Goal: Transaction & Acquisition: Purchase product/service

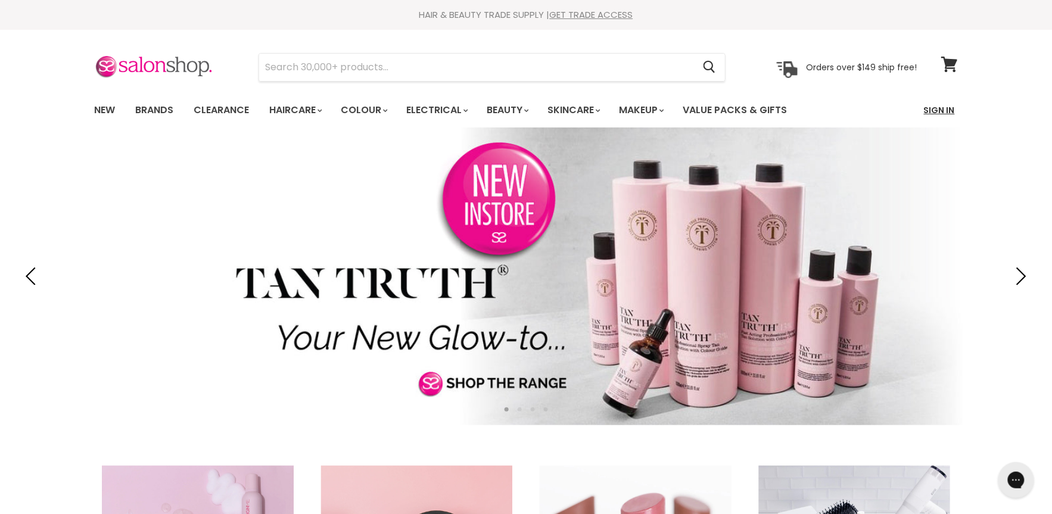
click at [936, 113] on link "Sign In" at bounding box center [939, 110] width 45 height 25
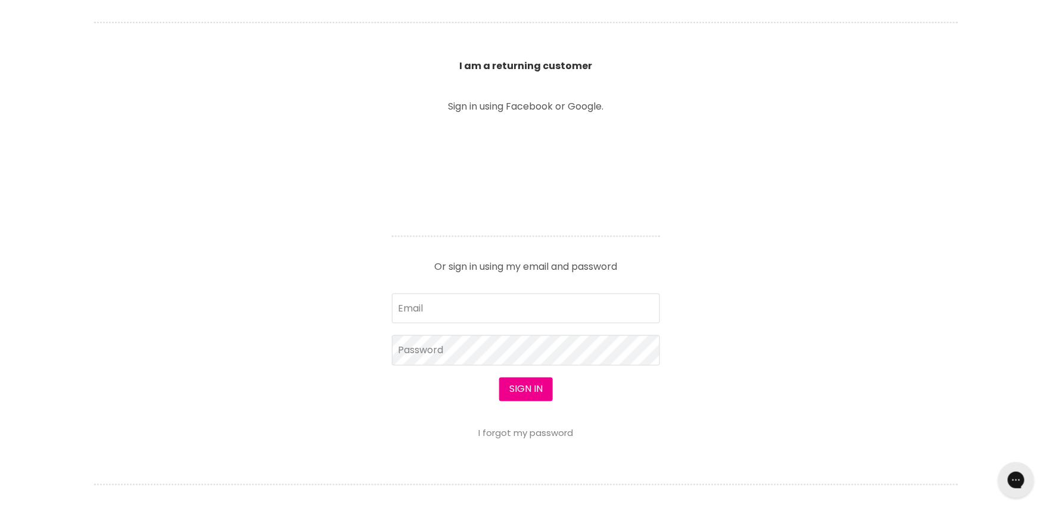
scroll to position [416, 0]
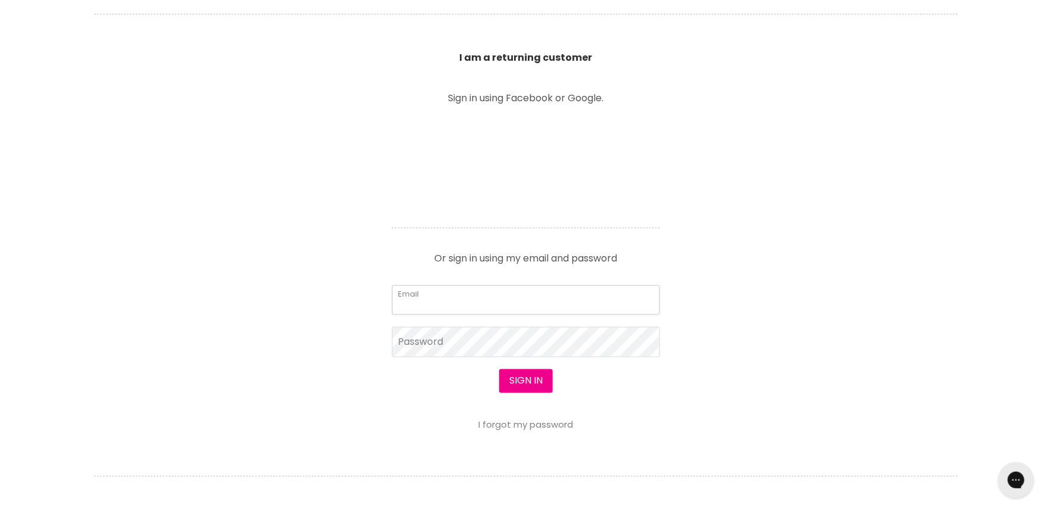
click at [496, 297] on input "Email" at bounding box center [526, 300] width 268 height 30
type input "[PERSON_NAME][EMAIL_ADDRESS][PERSON_NAME][DOMAIN_NAME]"
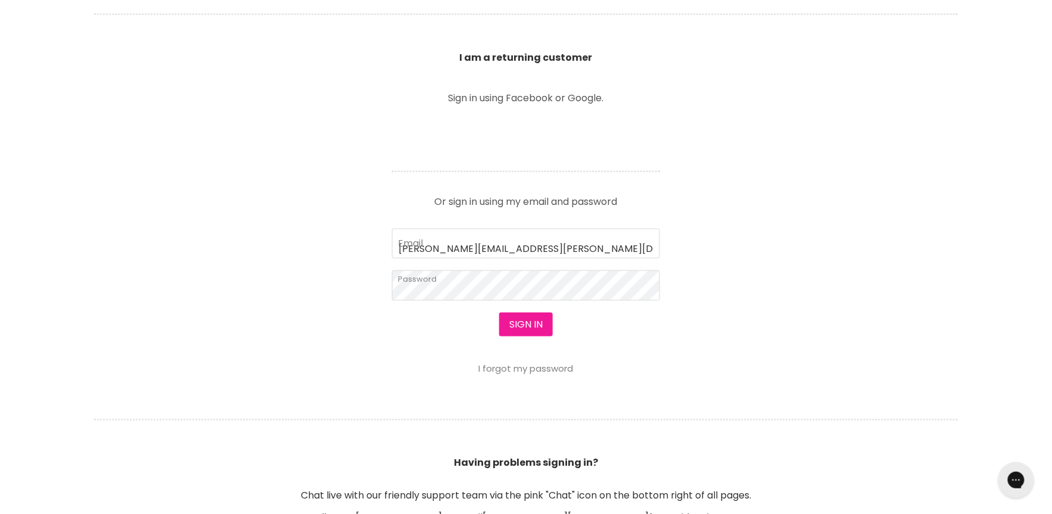
click at [532, 316] on button "Sign in" at bounding box center [526, 325] width 54 height 24
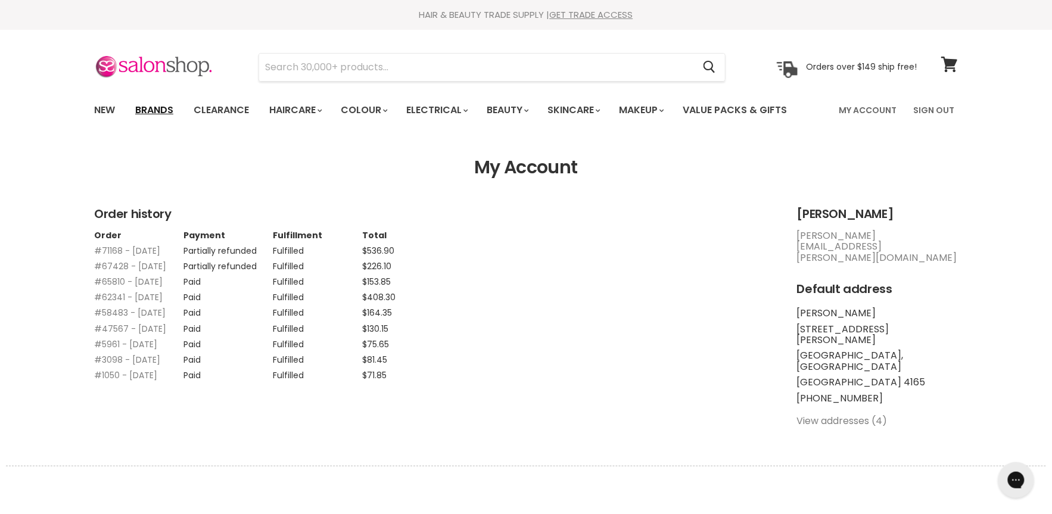
click at [164, 105] on link "Brands" at bounding box center [154, 110] width 56 height 25
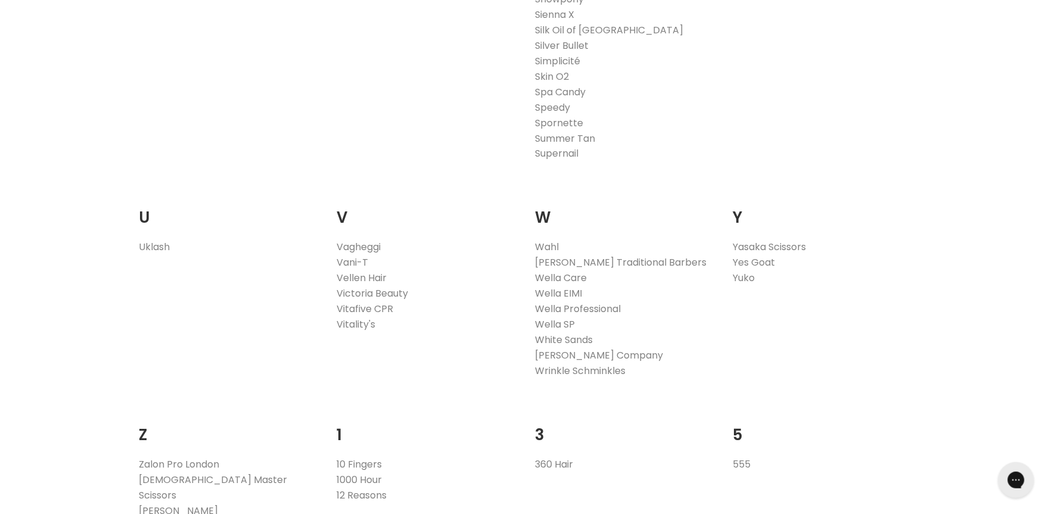
scroll to position [2224, 0]
click at [584, 306] on link "Wella Professional" at bounding box center [578, 308] width 86 height 14
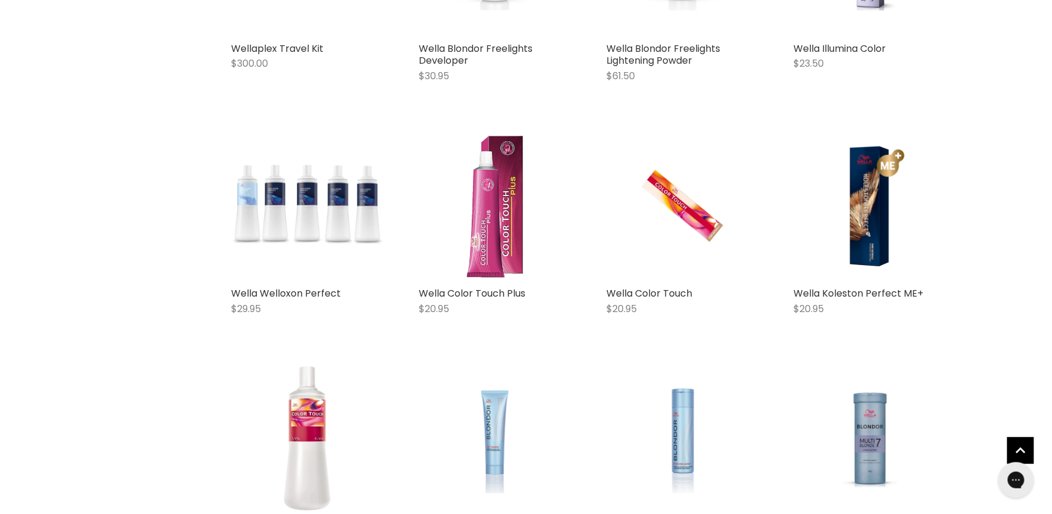
scroll to position [2314, 0]
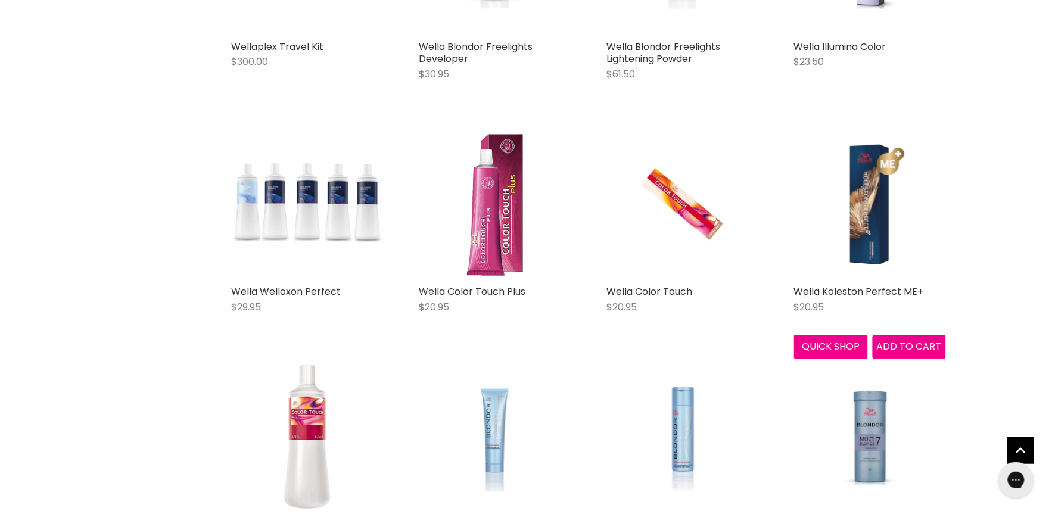
click at [874, 204] on img "Main content" at bounding box center [870, 204] width 152 height 152
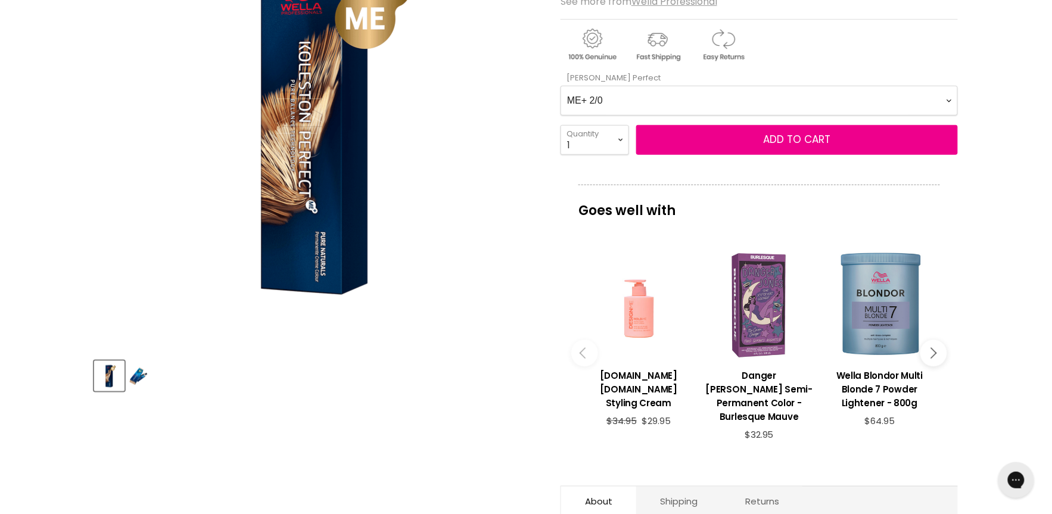
scroll to position [228, 0]
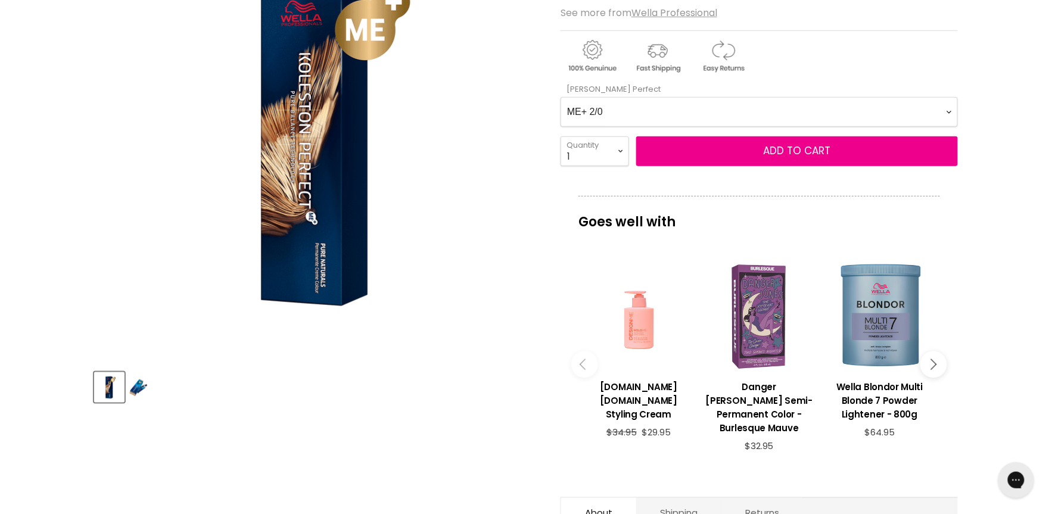
click at [613, 111] on Perfect-0-0 "ME+ 2/0 ME+ 2/8 ME+ 33/0 ME+ 33/66 ME+ 44/0 ME+ 44/55 ME+ 44/65 4/71 ME+ 4/77 M…" at bounding box center [758, 112] width 397 height 30
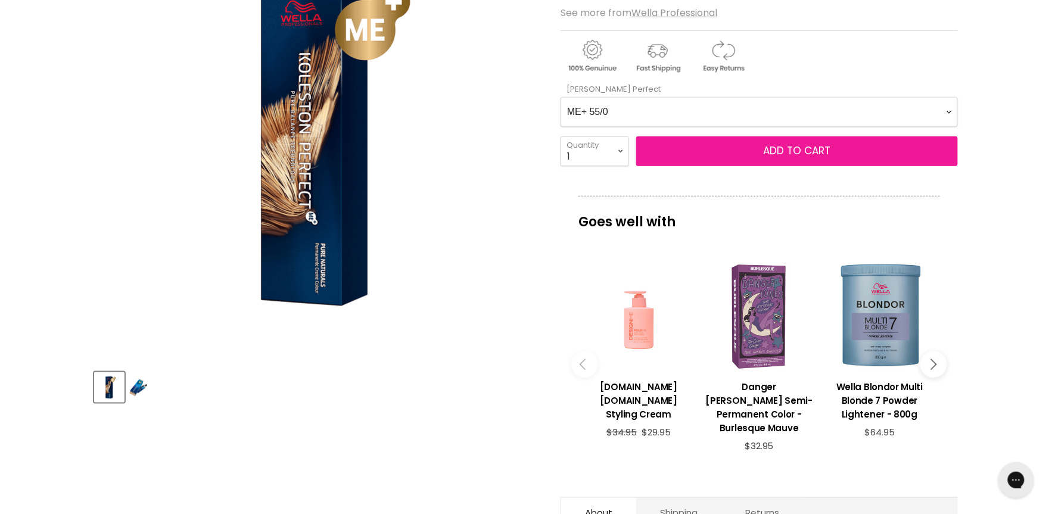
click at [684, 150] on button "Add to cart" at bounding box center [797, 151] width 322 height 30
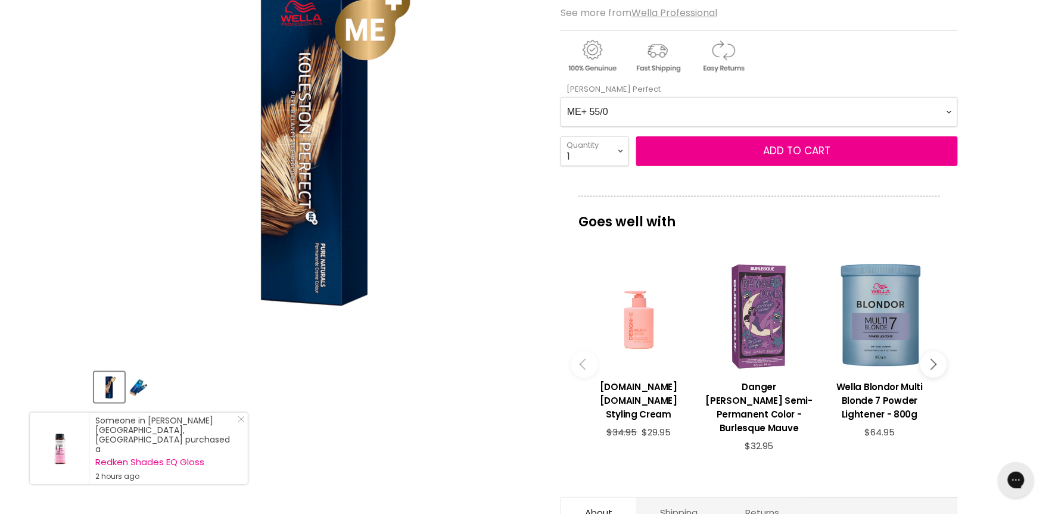
click at [681, 109] on Perfect-0-0 "ME+ 2/0 ME+ 2/8 ME+ 33/0 ME+ 33/66 ME+ 44/0 ME+ 44/55 ME+ 44/65 4/71 ME+ 4/77 M…" at bounding box center [758, 112] width 397 height 30
click at [627, 110] on Perfect-0-0 "ME+ 2/0 ME+ 2/8 ME+ 33/0 ME+ 33/66 ME+ 44/0 ME+ 44/55 ME+ 44/65 4/71 ME+ 4/77 M…" at bounding box center [758, 112] width 397 height 30
select Perfect-0-0 "ME+ 12/81"
click at [622, 151] on select "1 2 3 4 5 6 7 8 9 10+" at bounding box center [594, 151] width 68 height 30
select select "4"
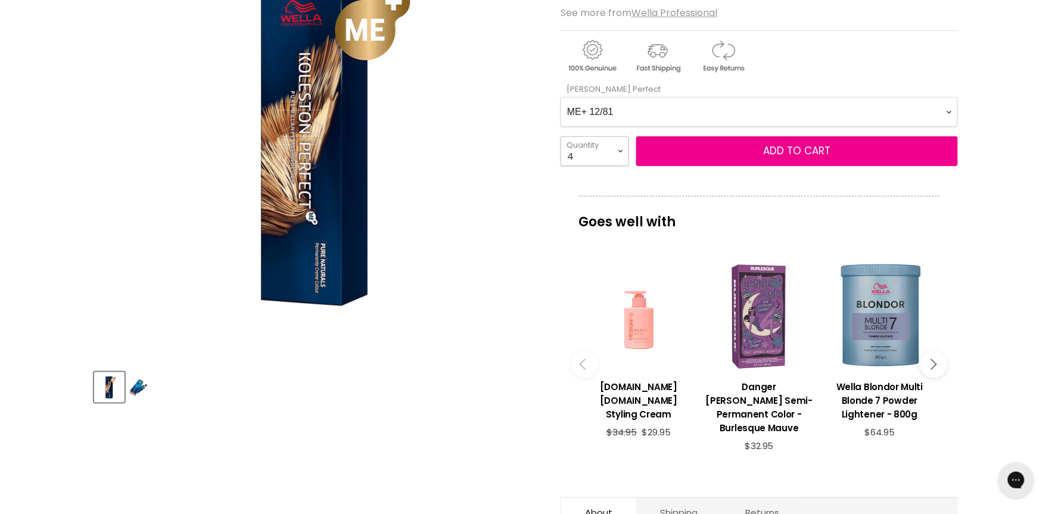
type input "4"
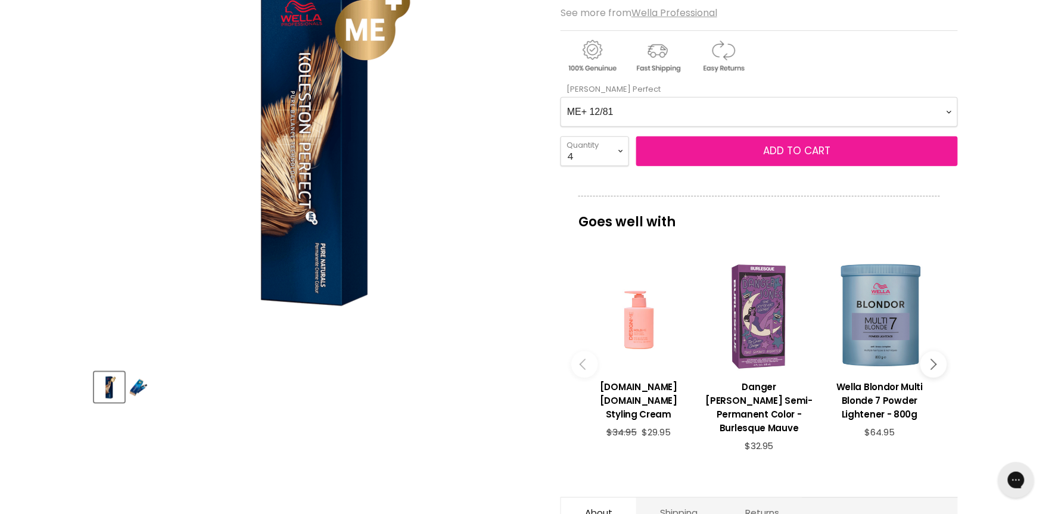
click at [804, 151] on span "Add to cart" at bounding box center [797, 151] width 67 height 14
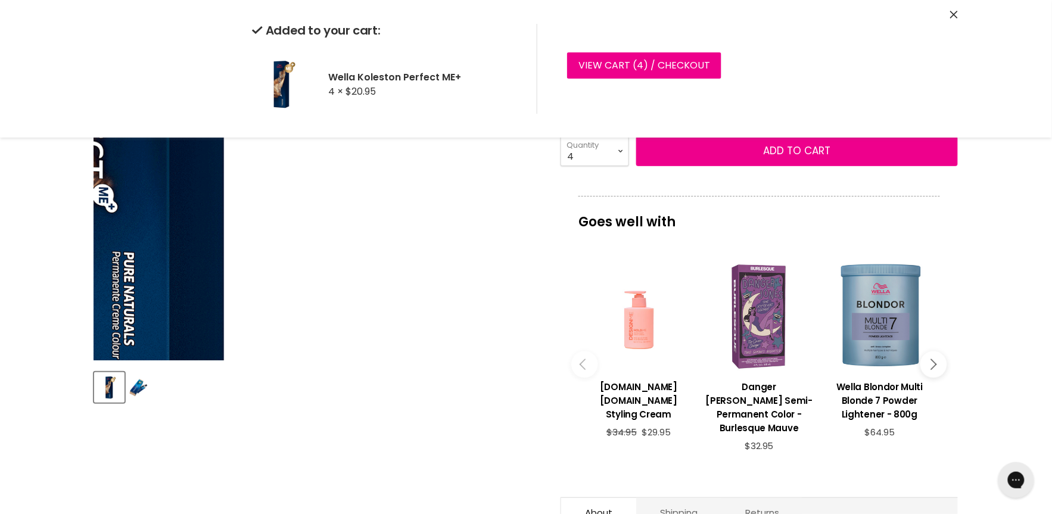
click at [519, 248] on img "Wella Koleston Perfect ME+ image. Click or Scroll to Zoom." at bounding box center [114, 28] width 890 height 890
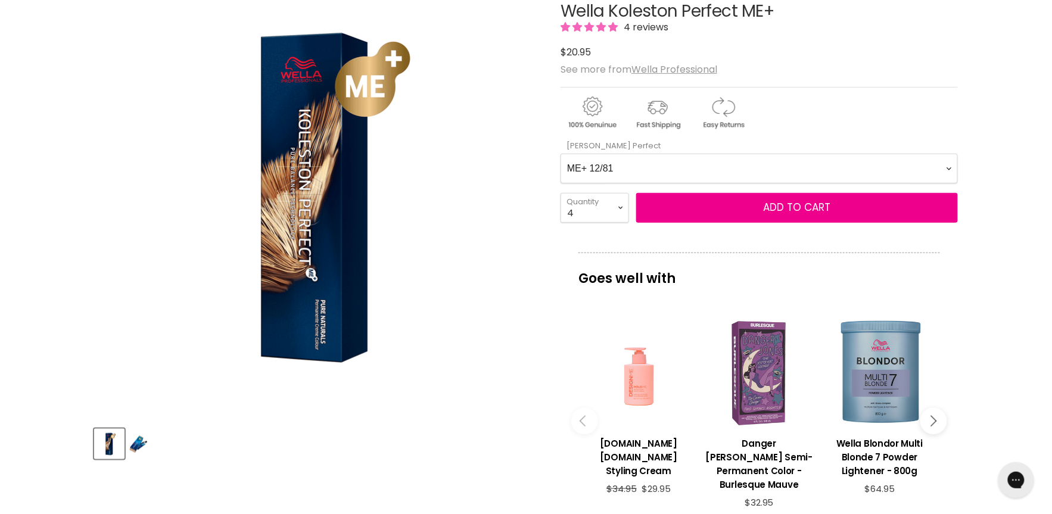
scroll to position [97, 0]
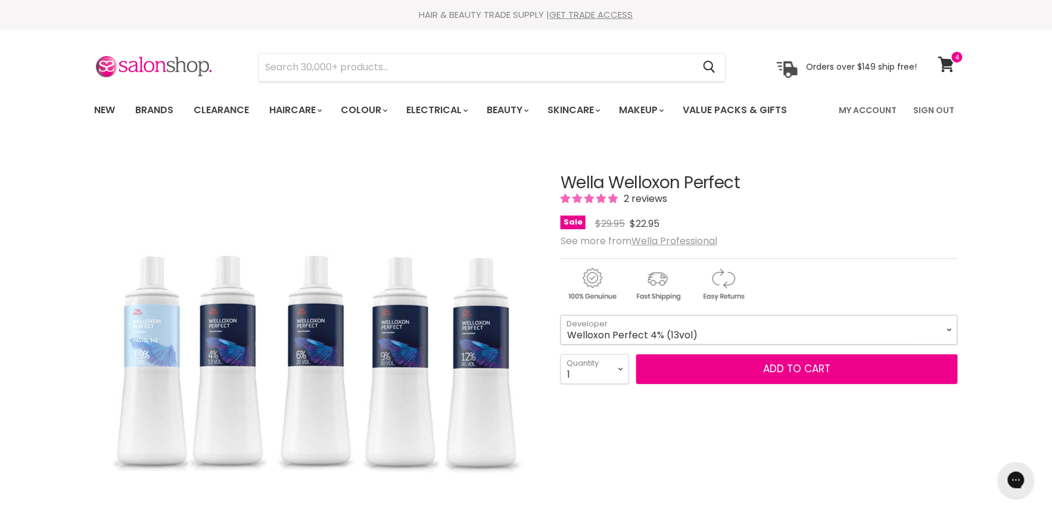
click at [632, 336] on select "Welloxon Perfect 4% (13vol) Welloxon Perfect Pastel 1.9% (6vol) Welloxon Perfec…" at bounding box center [758, 330] width 397 height 30
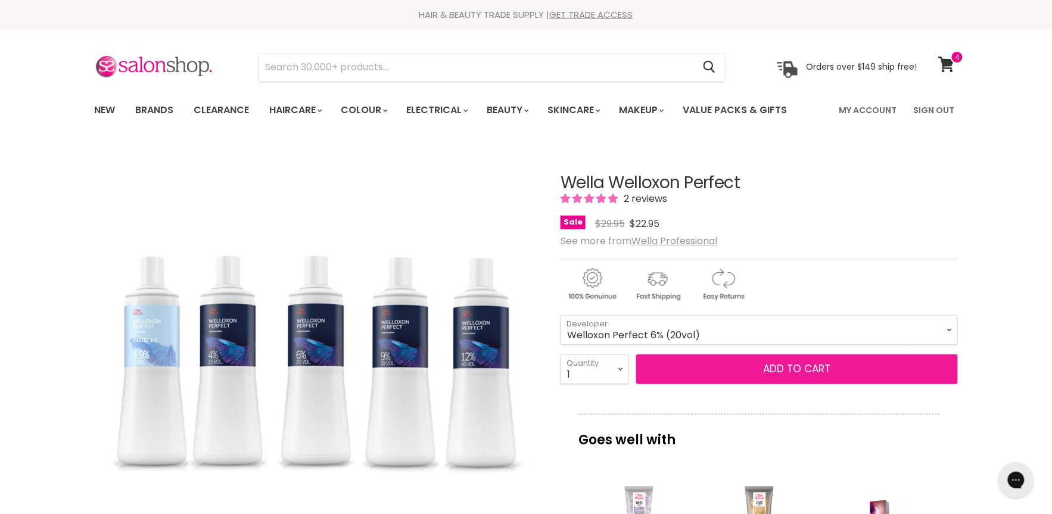
click at [736, 363] on button "Add to cart" at bounding box center [797, 369] width 322 height 30
click at [793, 361] on button "Add to cart" at bounding box center [797, 369] width 322 height 30
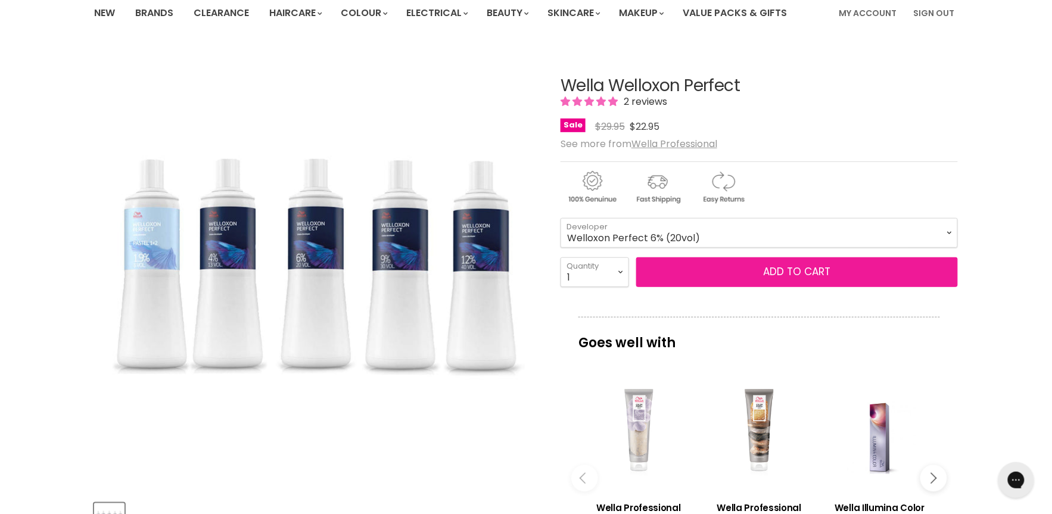
scroll to position [99, 0]
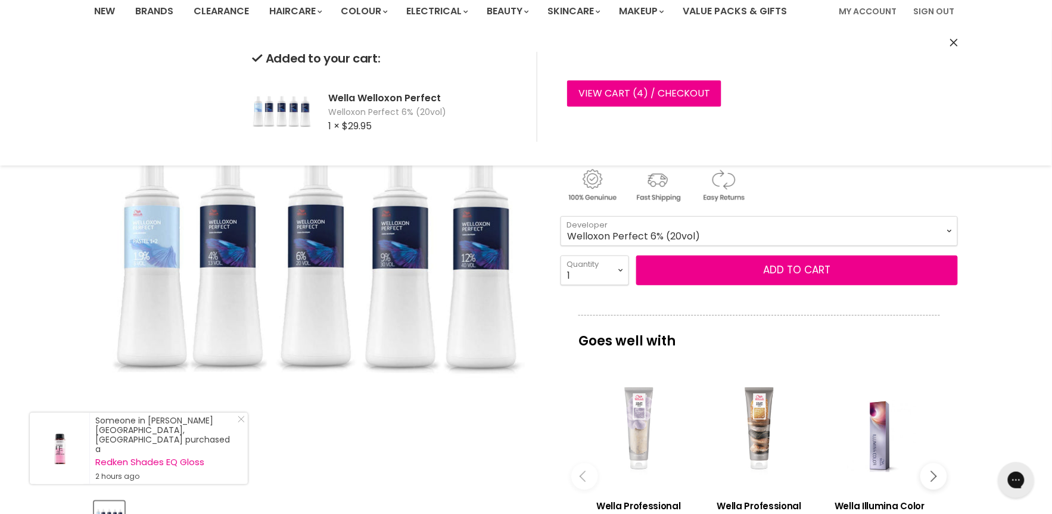
click at [637, 230] on select "Welloxon Perfect 4% (13vol) Welloxon Perfect Pastel 1.9% (6vol) Welloxon Perfec…" at bounding box center [758, 231] width 397 height 30
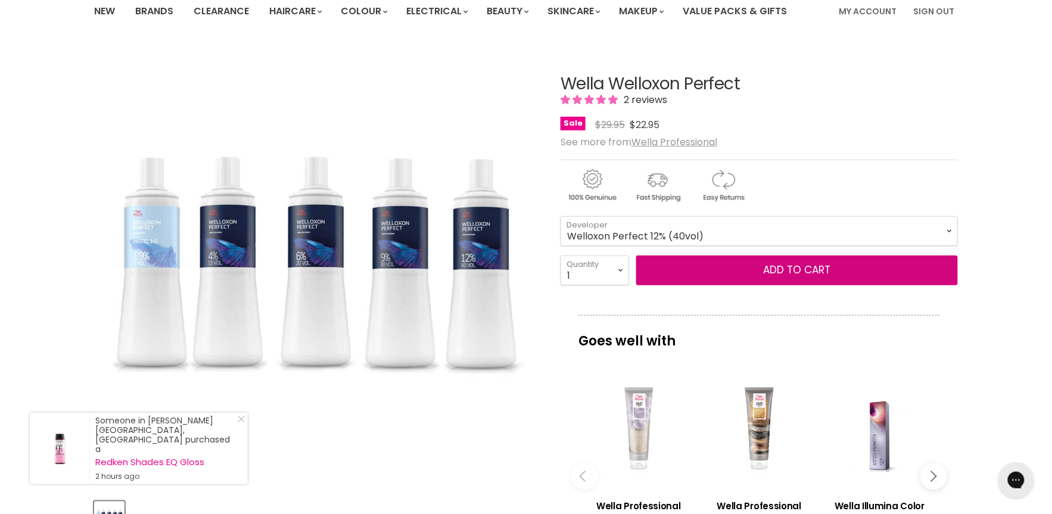
select select "Welloxon Perfect 12% (40vol)"
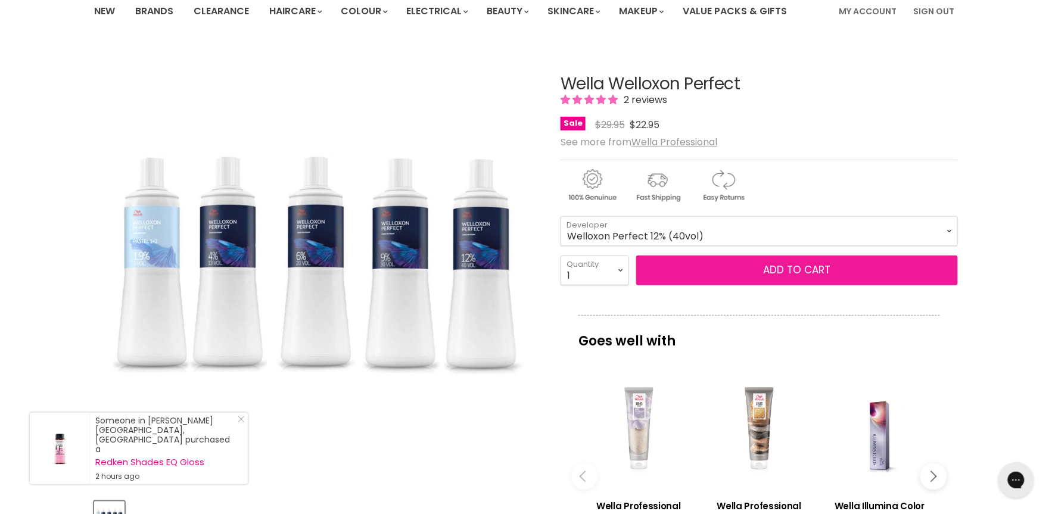
click at [821, 272] on button "Add to cart" at bounding box center [797, 271] width 322 height 30
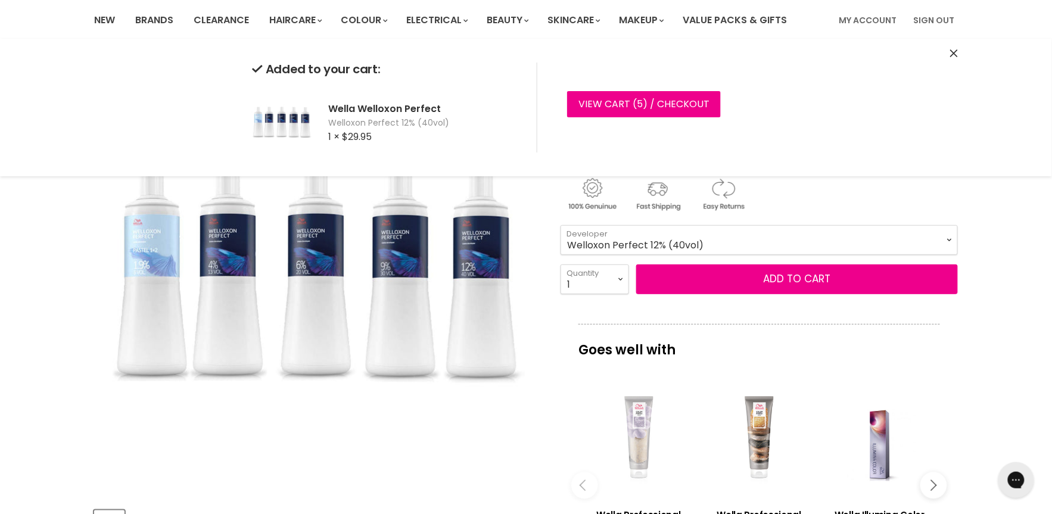
scroll to position [86, 0]
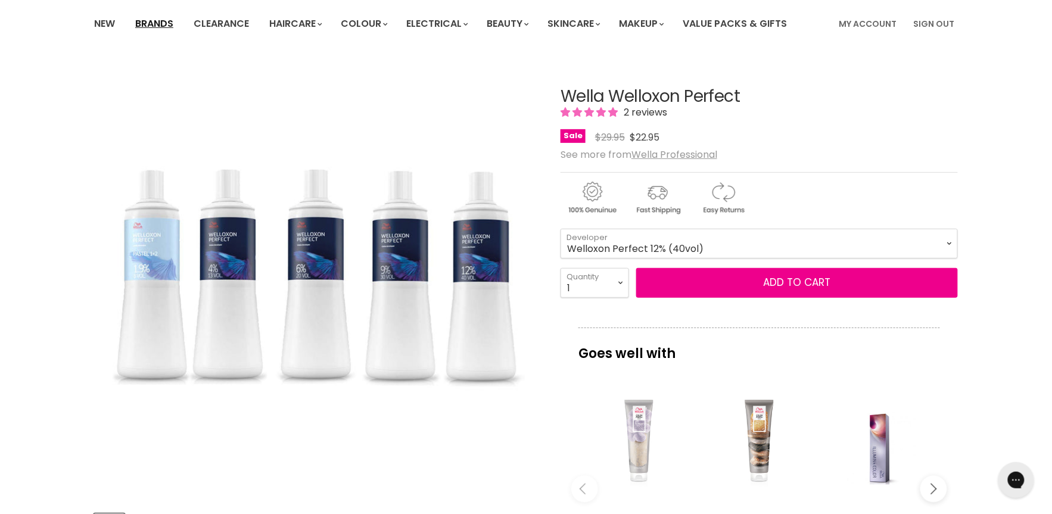
click at [157, 23] on link "Brands" at bounding box center [154, 23] width 56 height 25
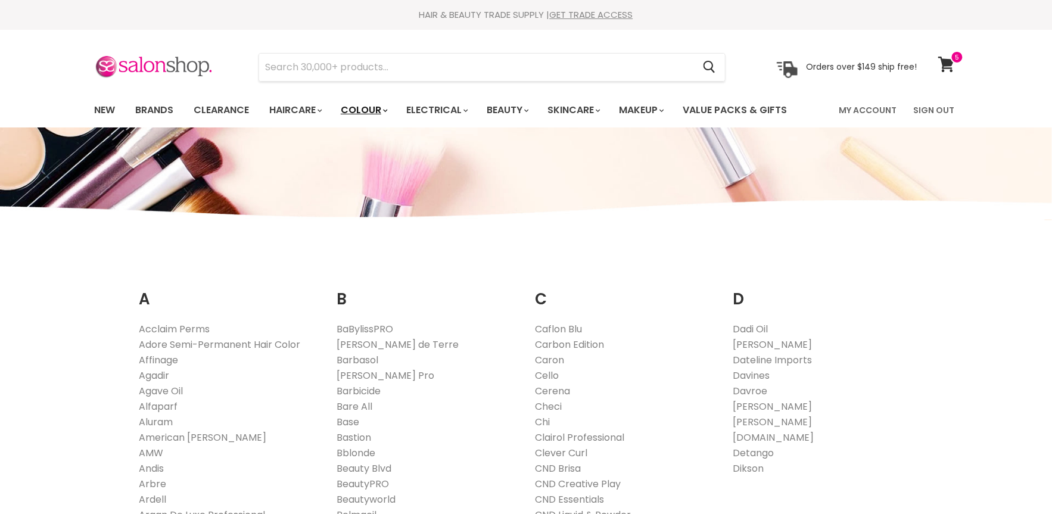
click at [357, 110] on link "Colour" at bounding box center [363, 110] width 63 height 25
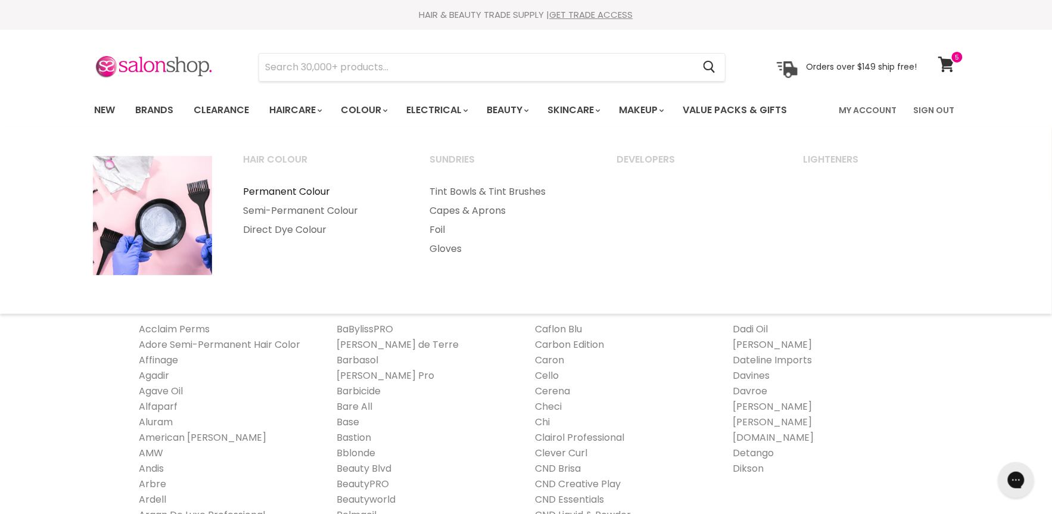
click at [294, 188] on link "Permanent Colour" at bounding box center [320, 191] width 185 height 19
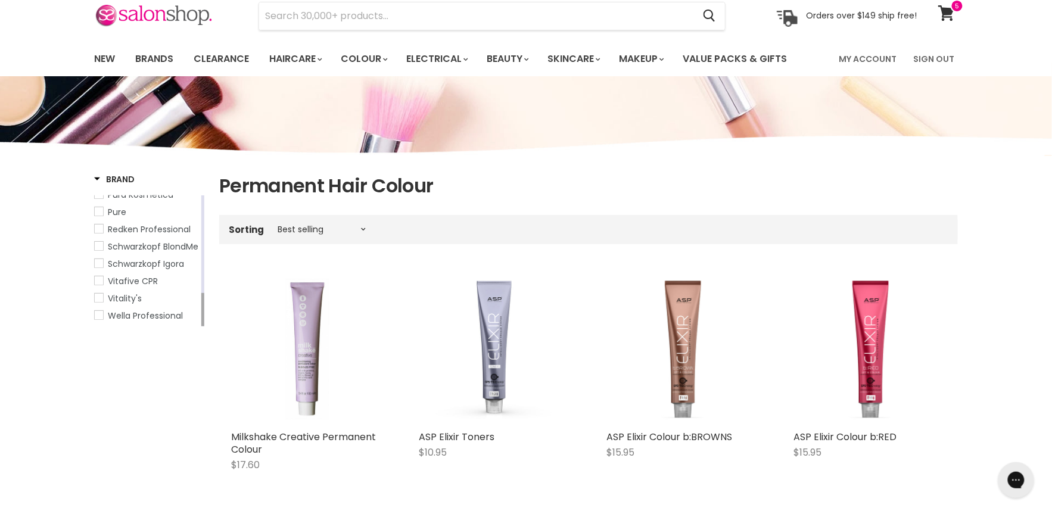
scroll to position [57, 0]
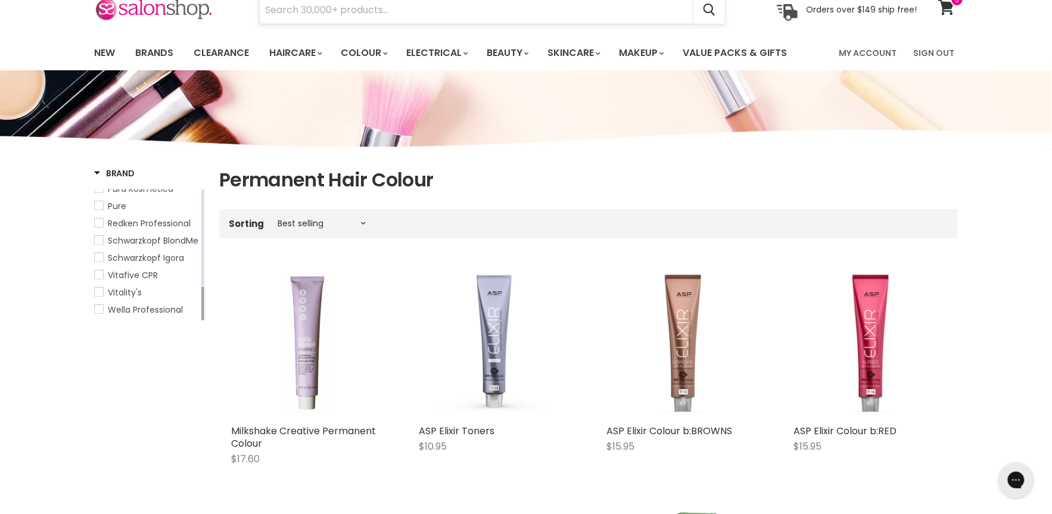
click at [347, 10] on input "Search" at bounding box center [476, 9] width 434 height 27
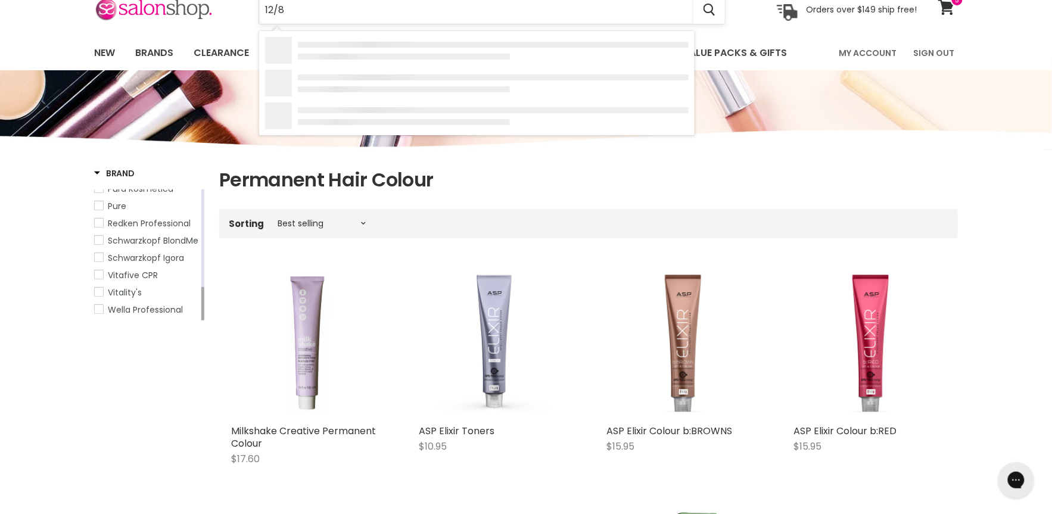
type input "12/81"
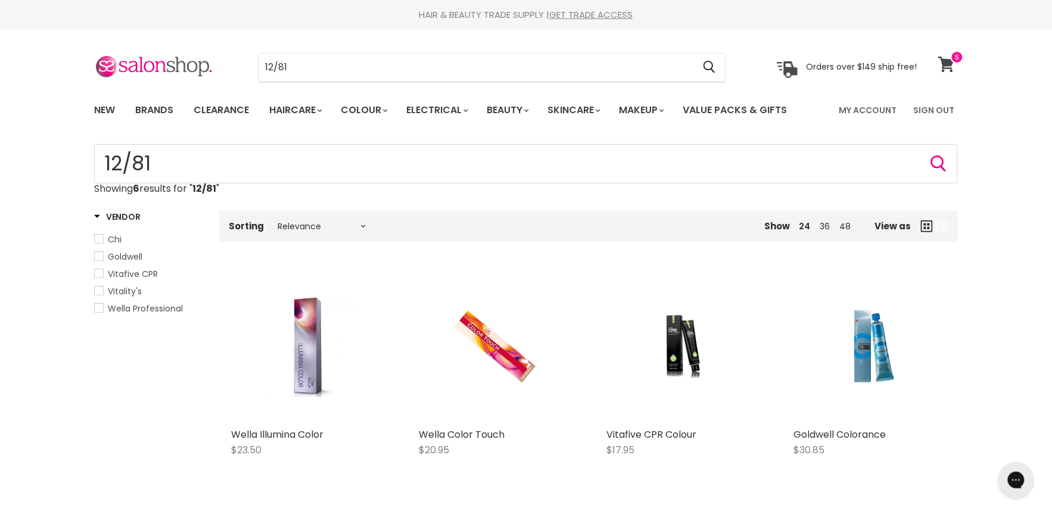
click at [949, 63] on icon at bounding box center [946, 64] width 16 height 15
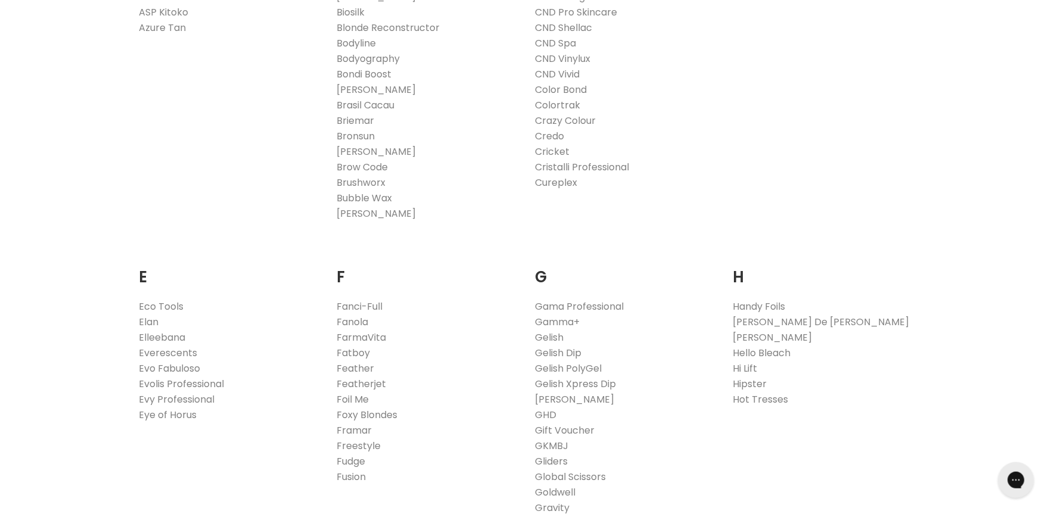
scroll to position [552, 0]
click at [182, 362] on link "Evo Fabuloso" at bounding box center [169, 367] width 61 height 14
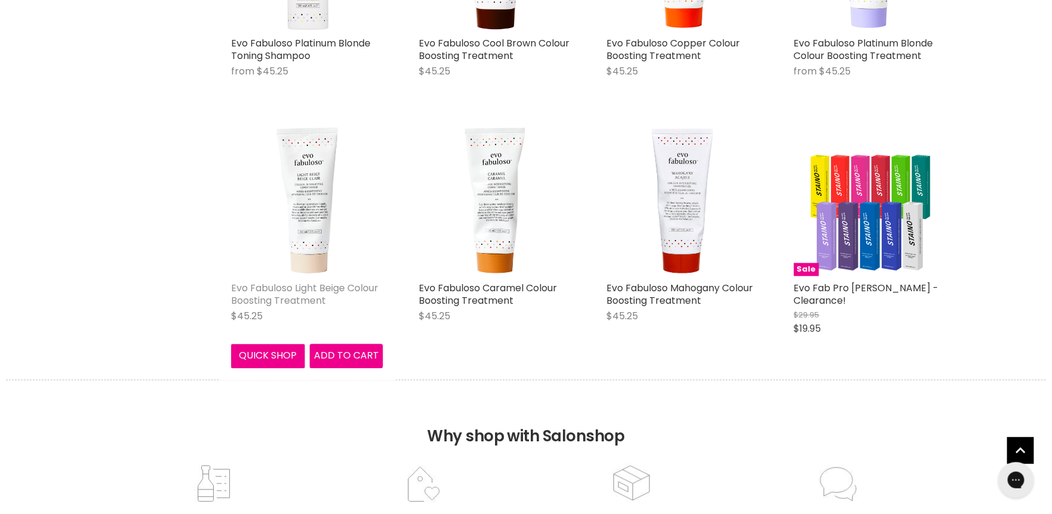
scroll to position [606, 0]
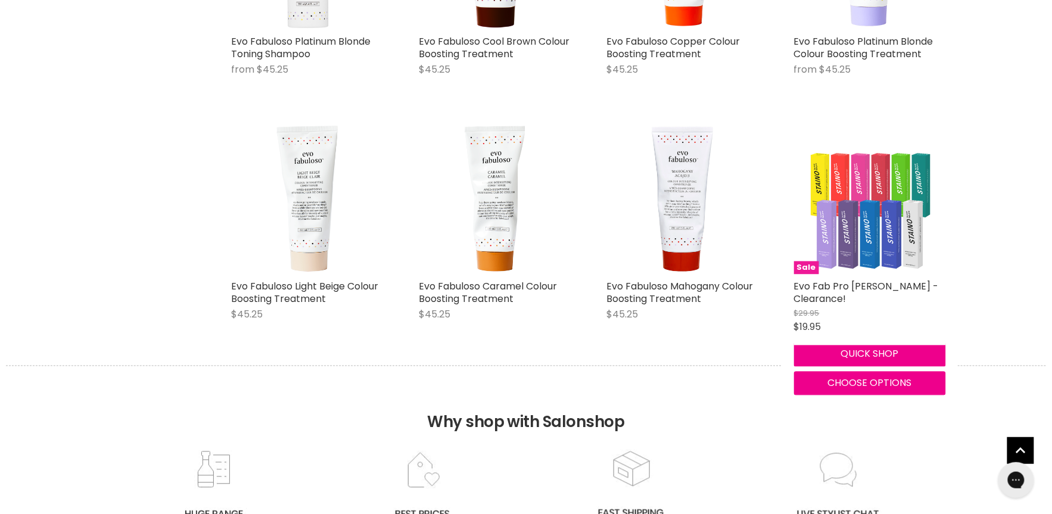
click at [886, 189] on img "Main content" at bounding box center [870, 199] width 152 height 152
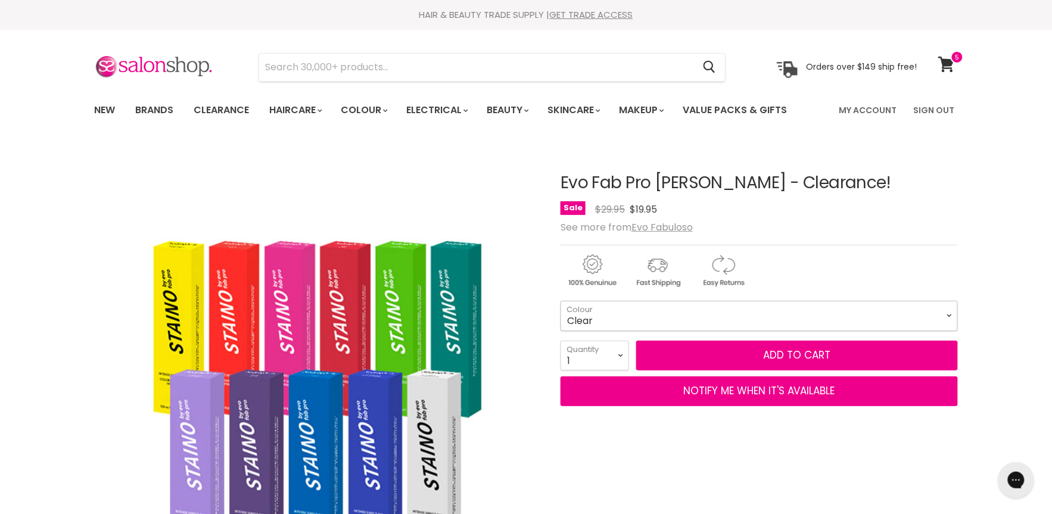
click at [594, 311] on select "Plum Ultra Marine Cobolt Clear Neon Yellow Lime" at bounding box center [758, 316] width 397 height 30
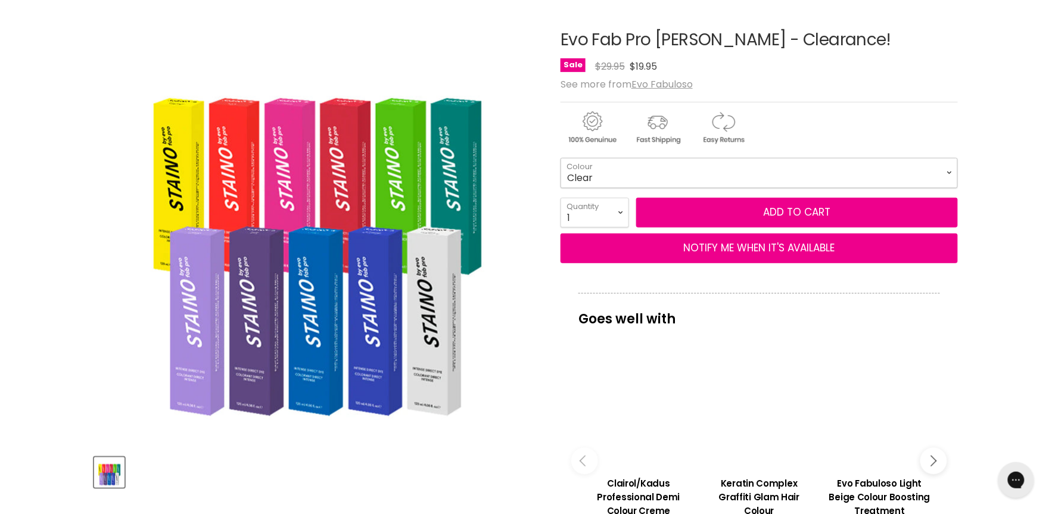
scroll to position [123, 0]
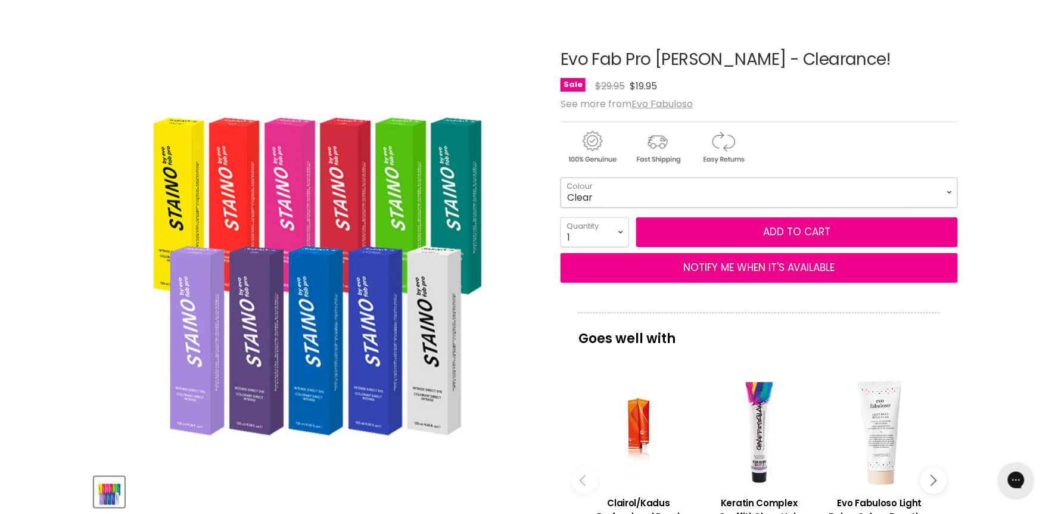
click at [613, 188] on select "Plum Ultra Marine Cobolt Clear Neon Yellow Lime" at bounding box center [758, 193] width 397 height 30
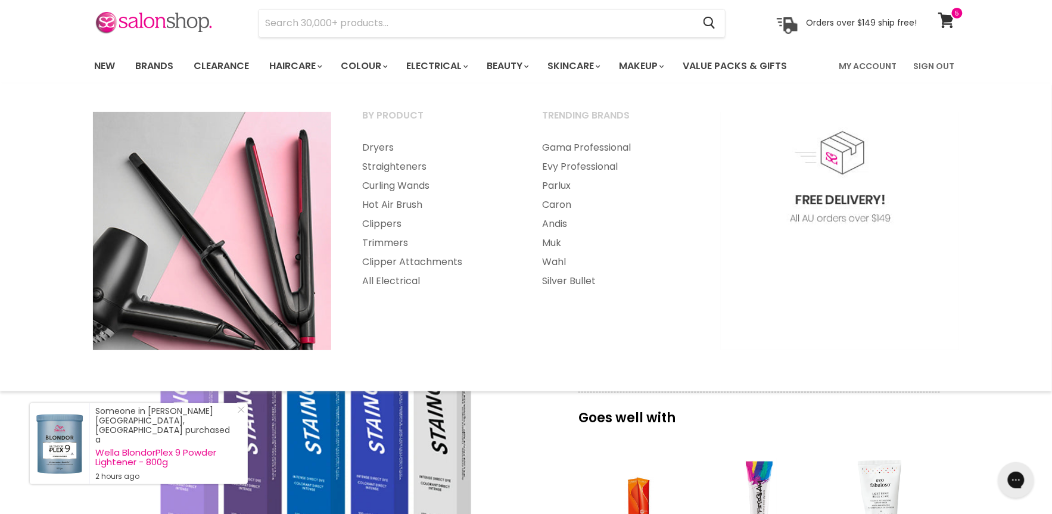
scroll to position [0, 0]
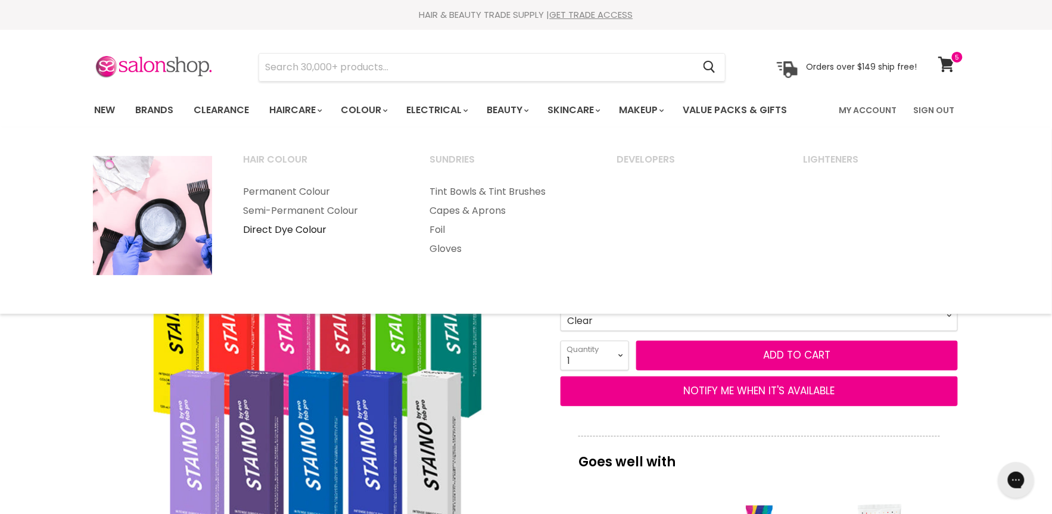
click at [309, 230] on link "Direct Dye Colour" at bounding box center [320, 229] width 185 height 19
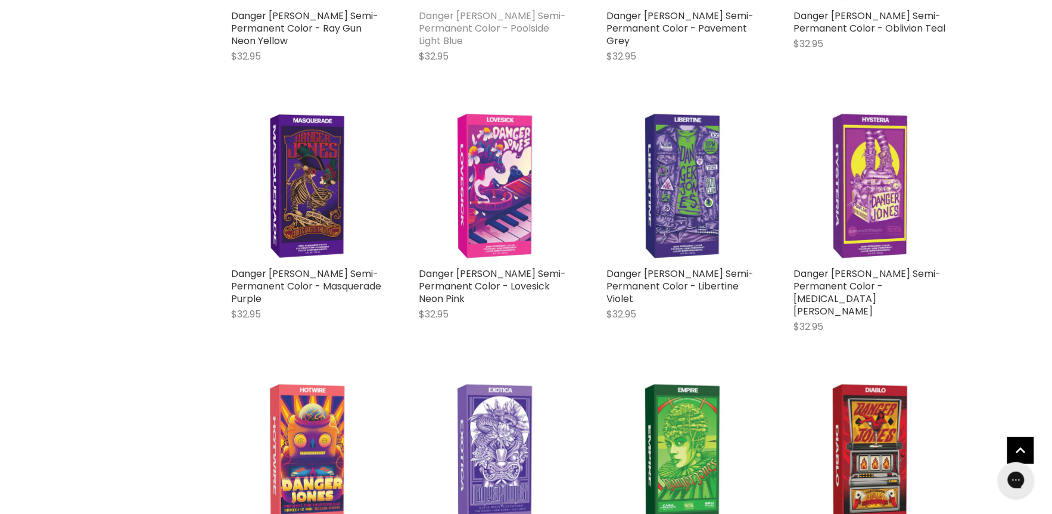
scroll to position [991, 0]
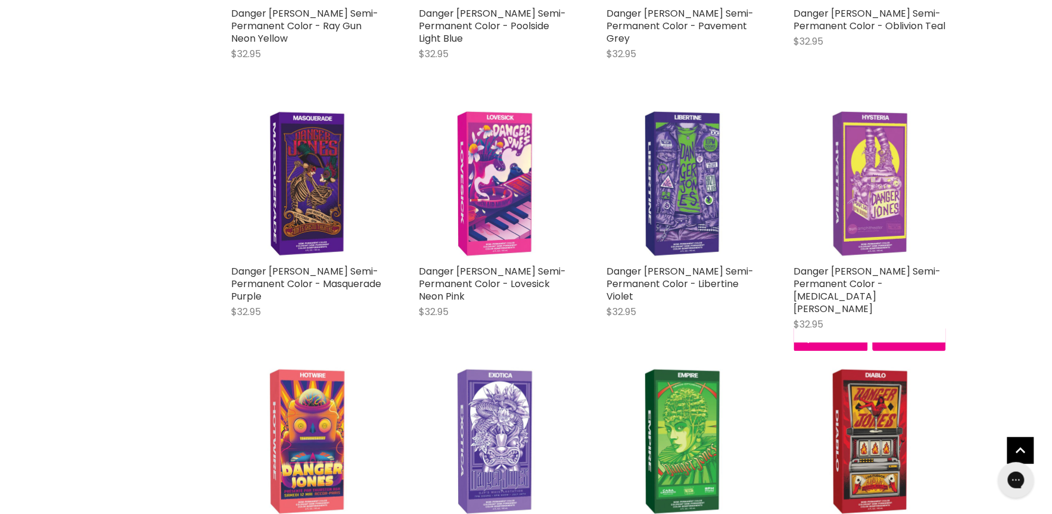
click at [884, 158] on img "Main content" at bounding box center [870, 183] width 152 height 152
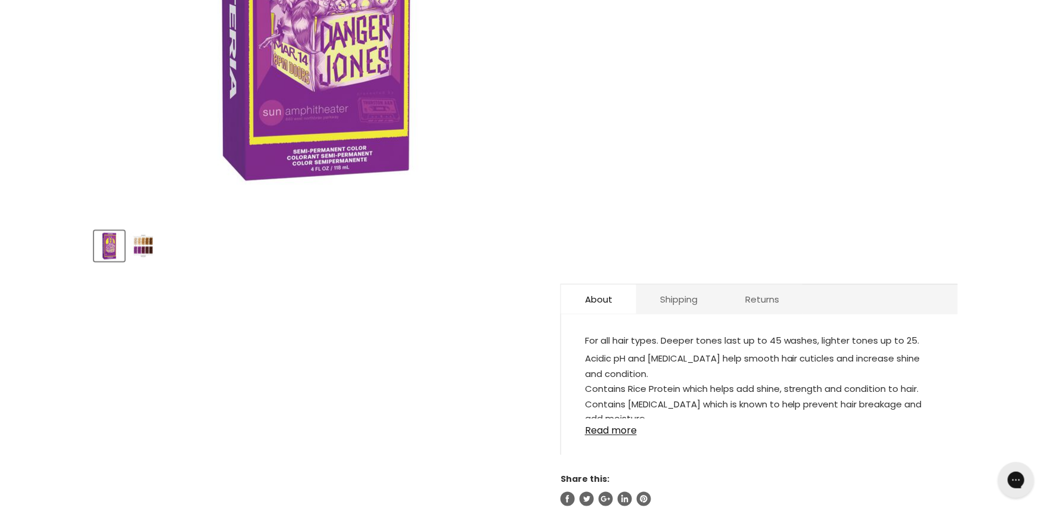
click at [137, 236] on img "Product thumbnails" at bounding box center [143, 246] width 28 height 28
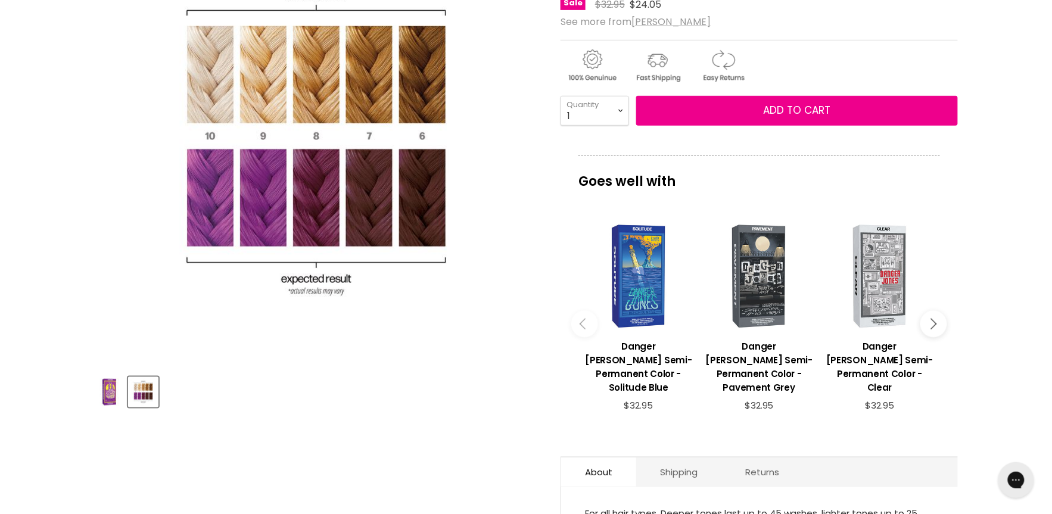
scroll to position [229, 0]
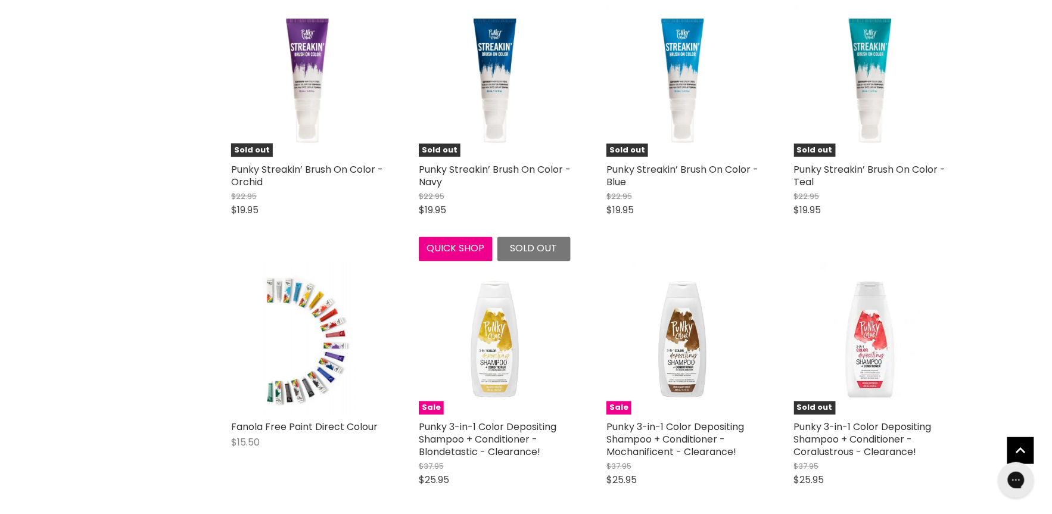
scroll to position [2141, 0]
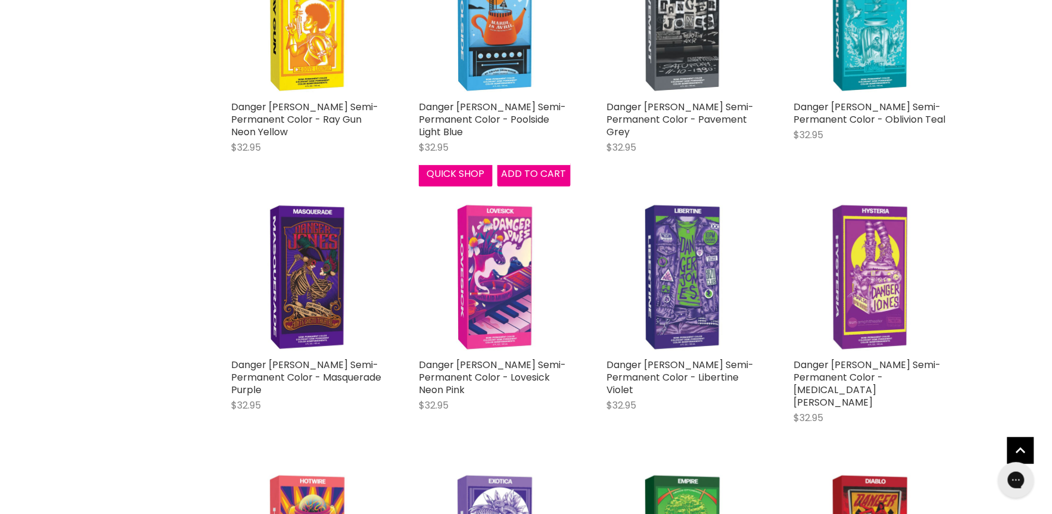
scroll to position [905, 0]
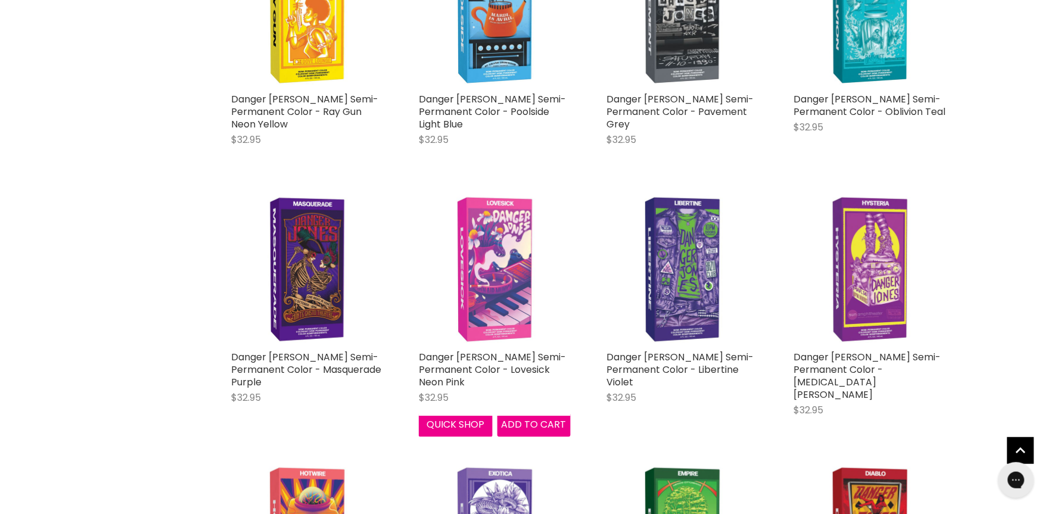
click at [493, 250] on img "Main content" at bounding box center [495, 269] width 152 height 152
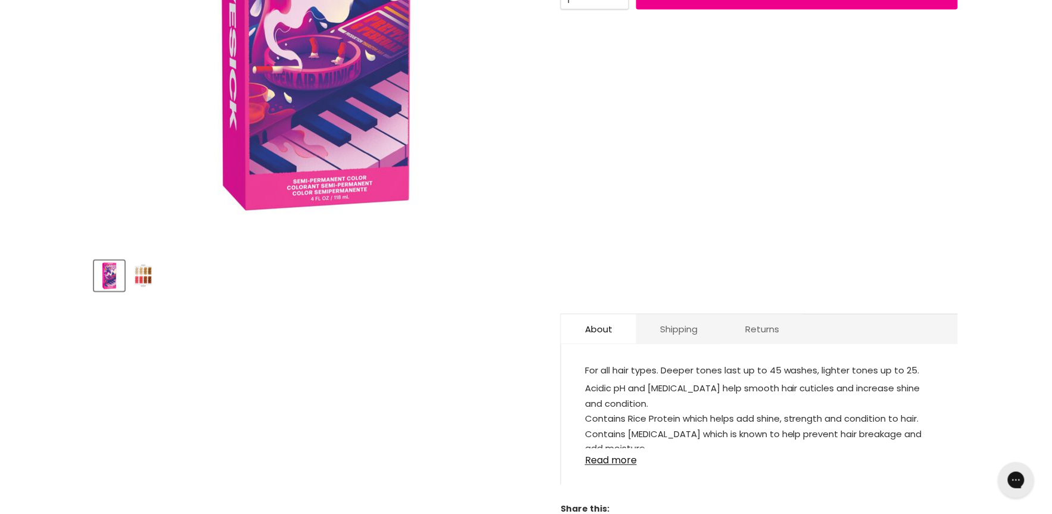
click at [144, 272] on img "Product thumbnails" at bounding box center [143, 276] width 28 height 28
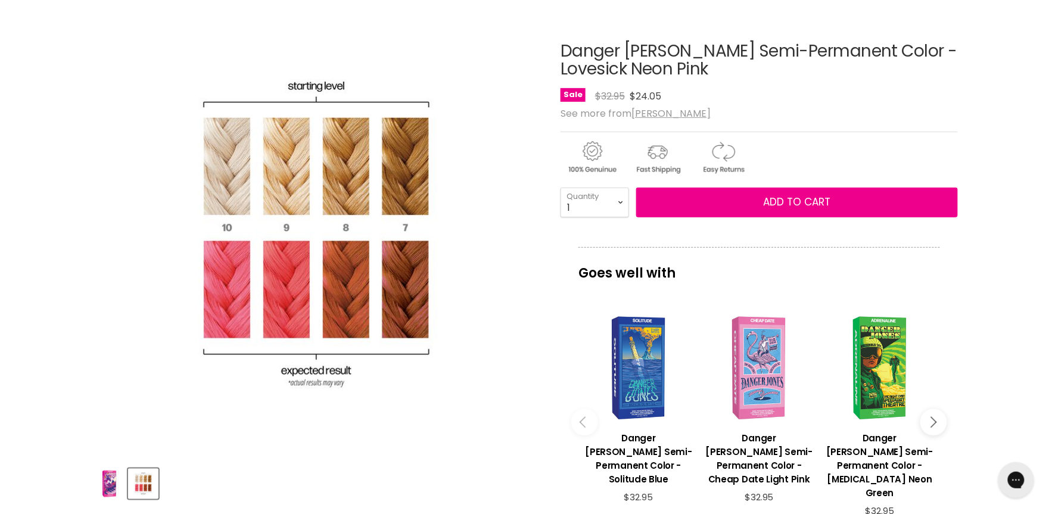
scroll to position [135, 0]
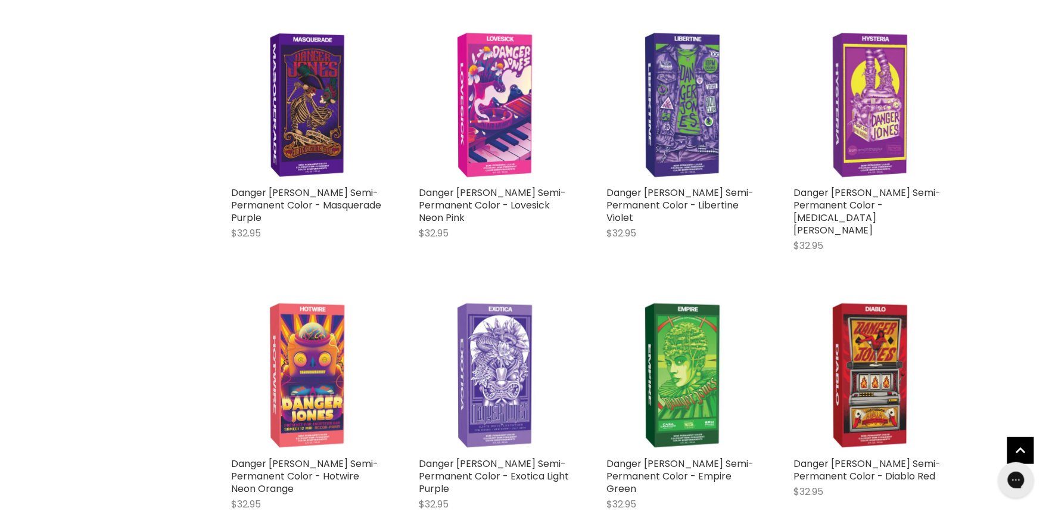
scroll to position [1073, 0]
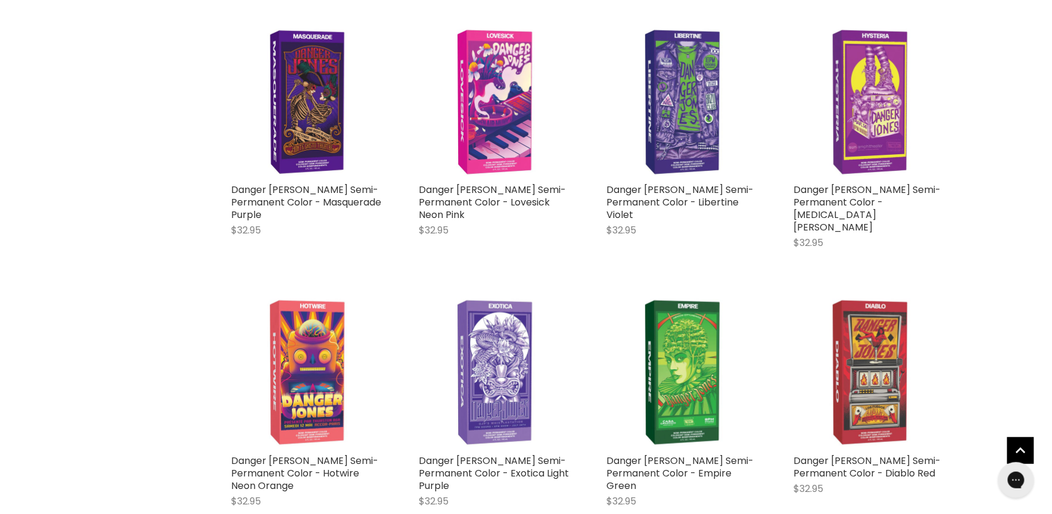
click at [867, 321] on img "Main content" at bounding box center [870, 373] width 152 height 152
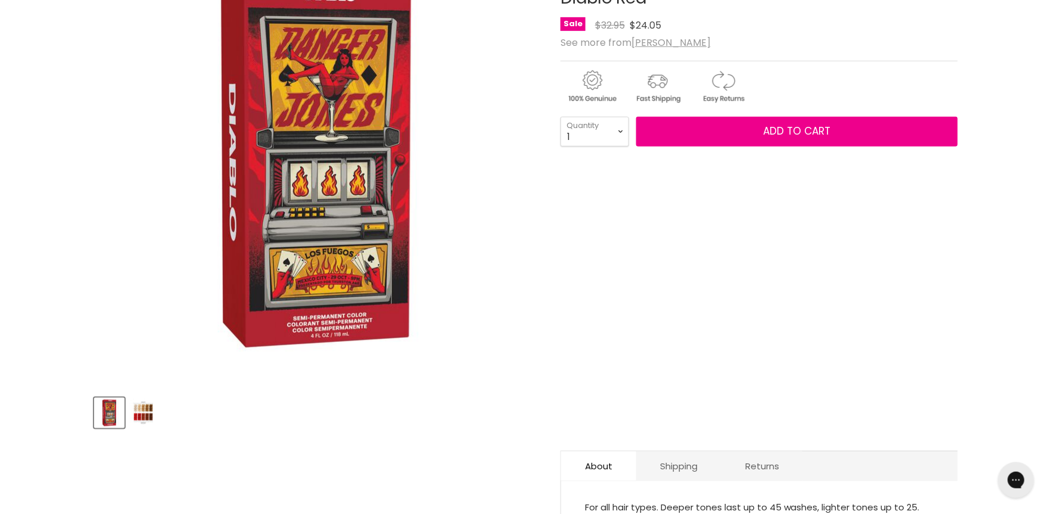
scroll to position [201, 0]
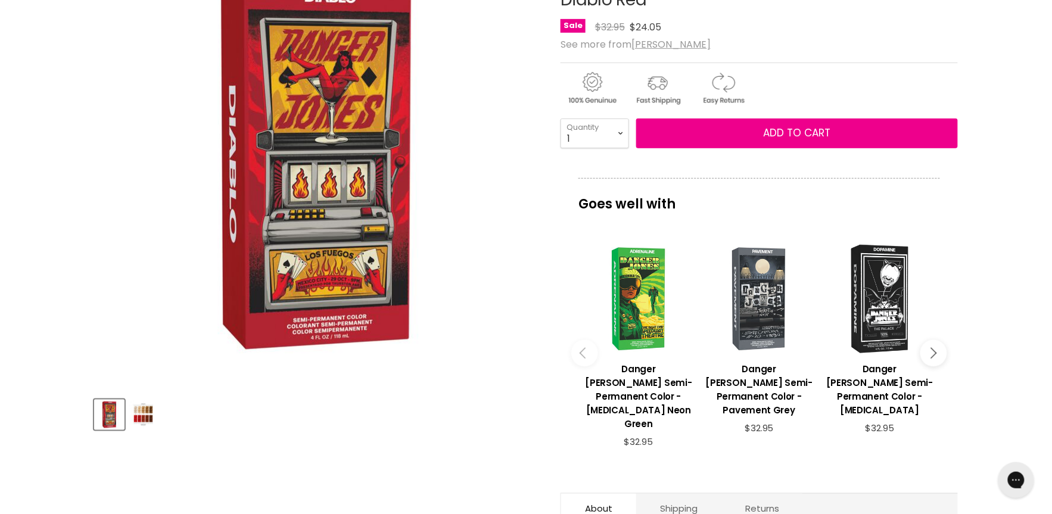
click at [144, 419] on img "Product thumbnails" at bounding box center [143, 415] width 28 height 28
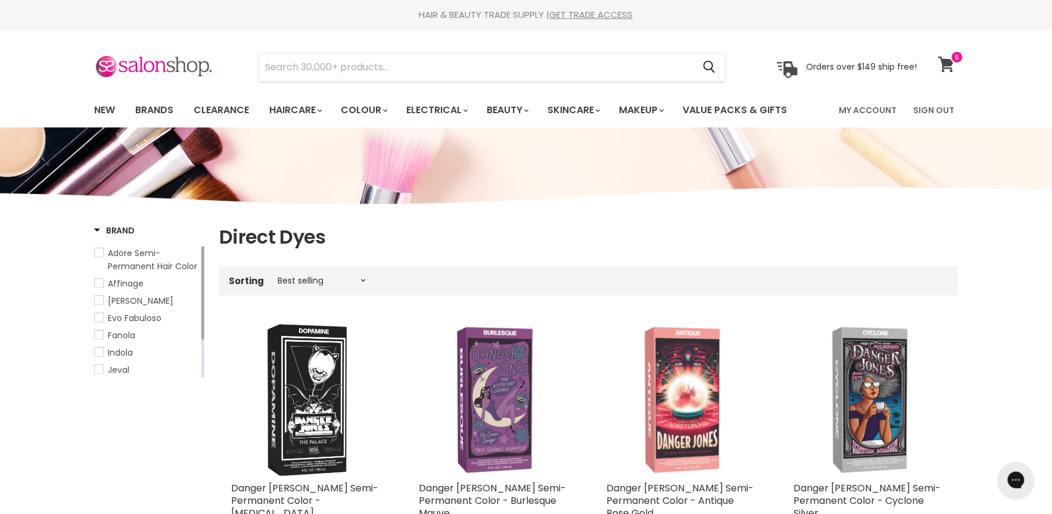
click at [957, 55] on span at bounding box center [957, 57] width 13 height 13
